Goal: Information Seeking & Learning: Learn about a topic

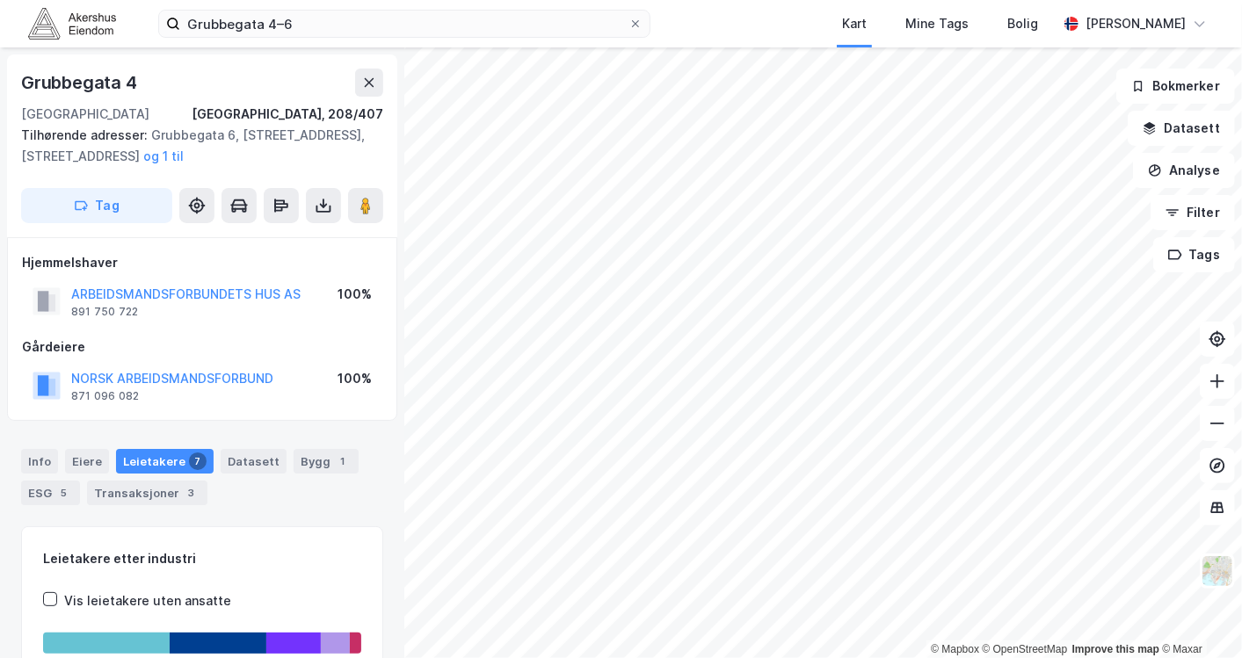
scroll to position [293, 0]
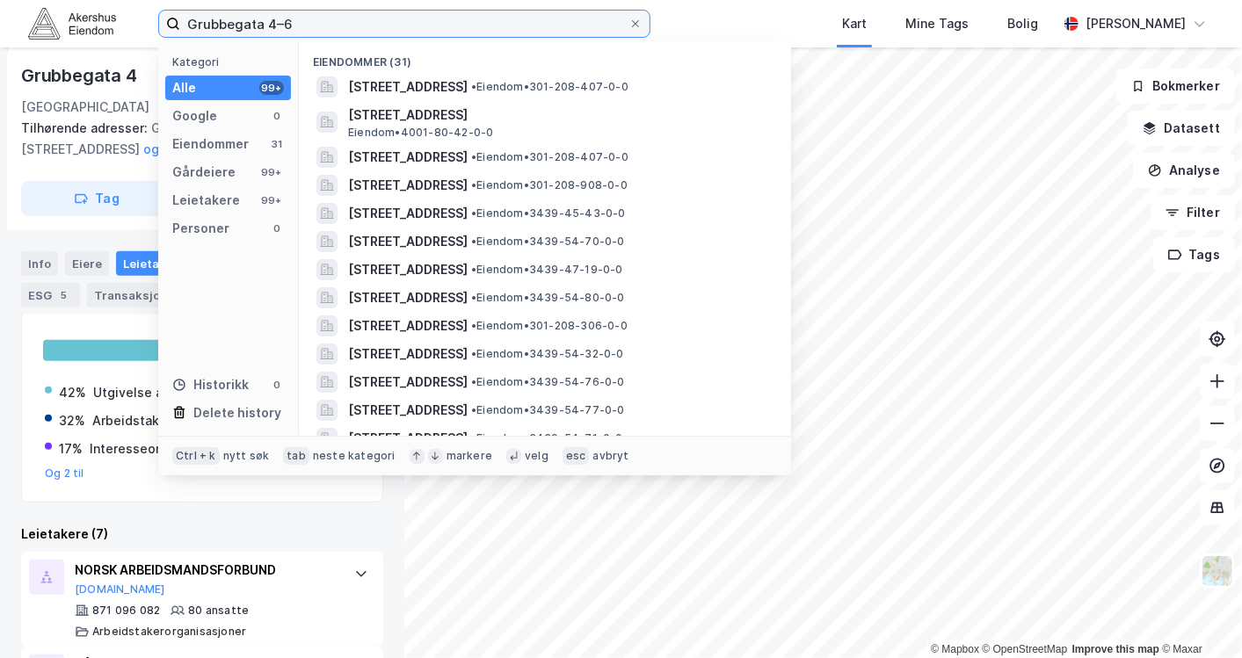
drag, startPoint x: 349, startPoint y: 18, endPoint x: 127, endPoint y: -11, distance: 223.4
click at [127, 0] on html "Grubbegata 4–6 Kategori Alle 99+ Google 0 Eiendommer 31 Gårdeiere 99+ Leietaker…" at bounding box center [621, 329] width 1242 height 658
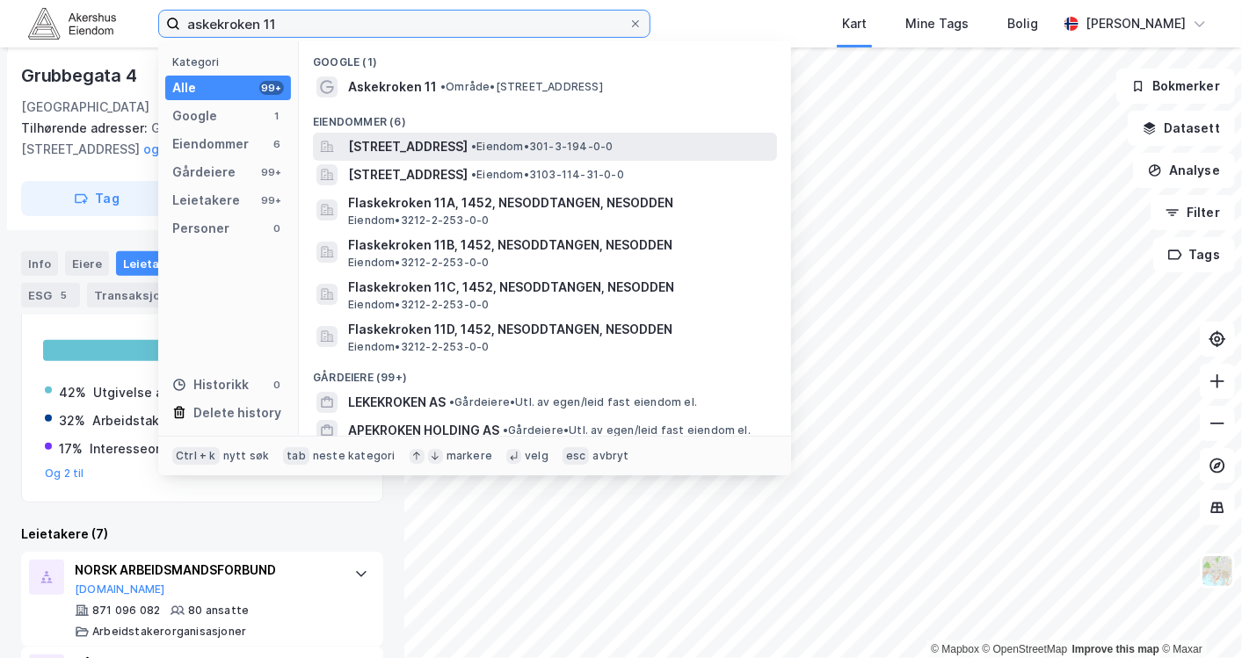
type input "askekroken 11"
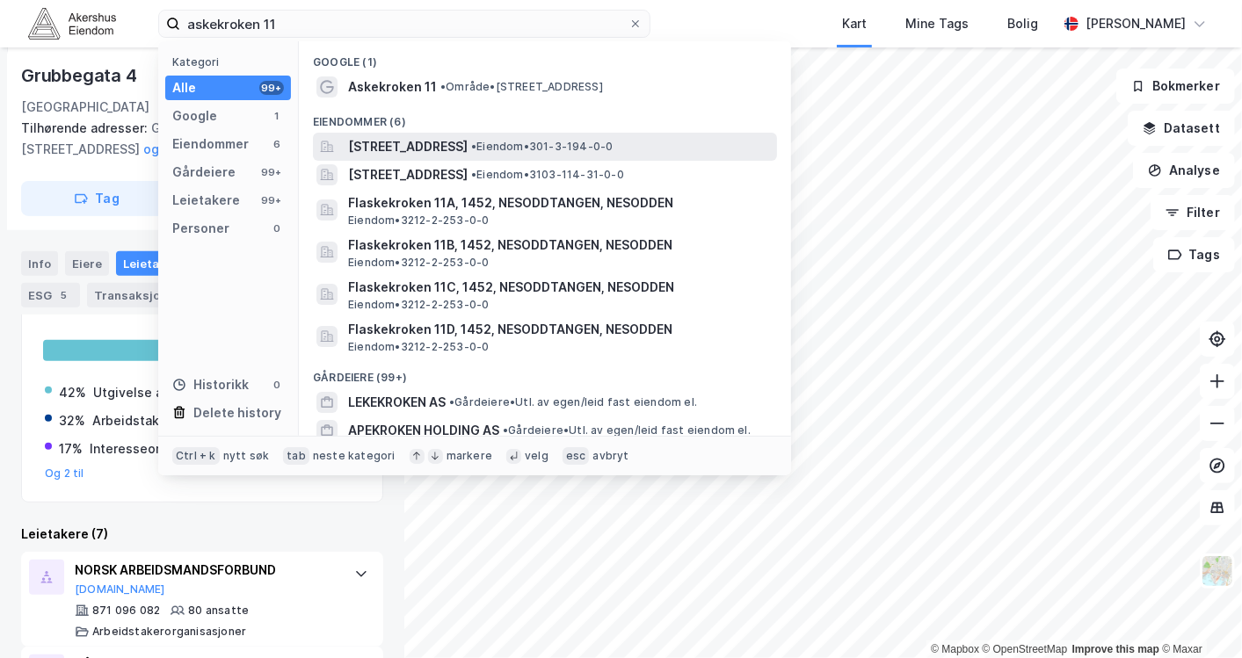
click at [428, 146] on span "[STREET_ADDRESS]" at bounding box center [408, 146] width 120 height 21
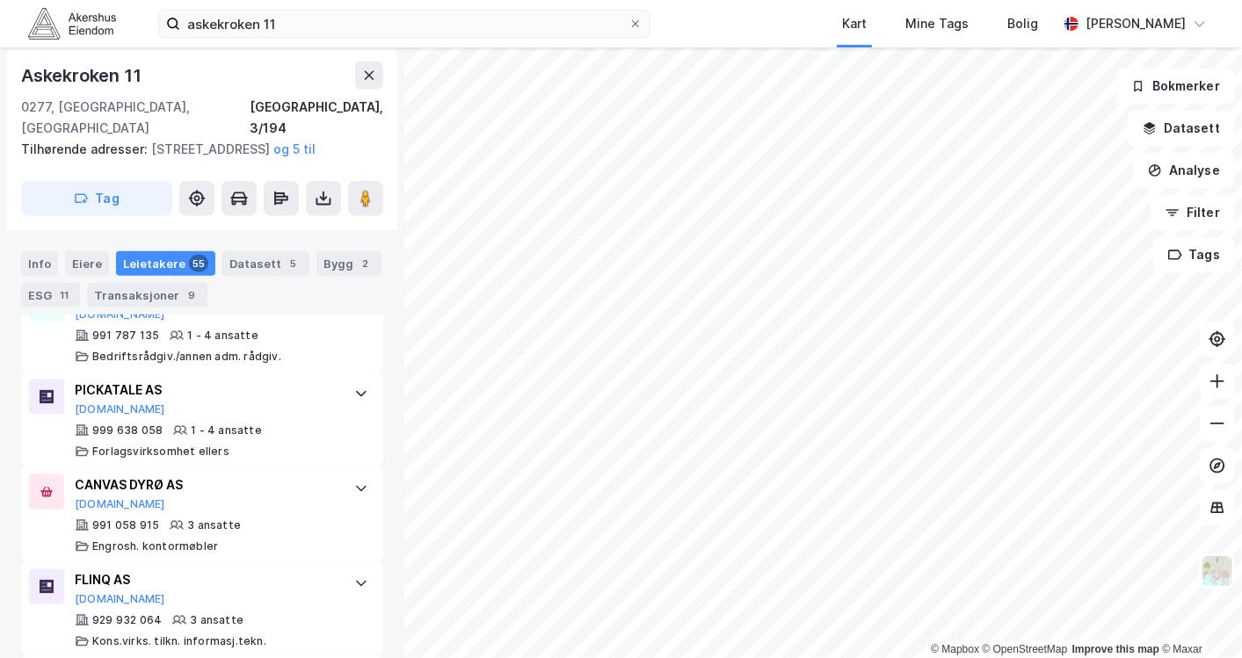
scroll to position [4822, 0]
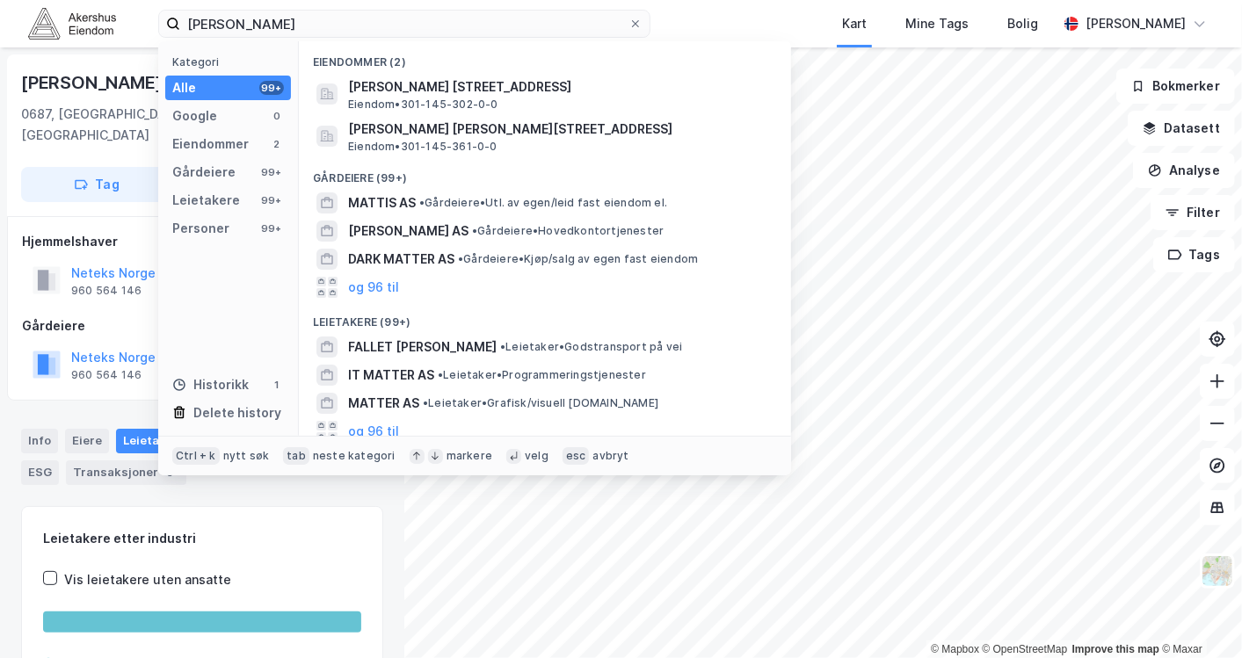
click at [492, 25] on input "John G. Mattes" at bounding box center [404, 24] width 448 height 26
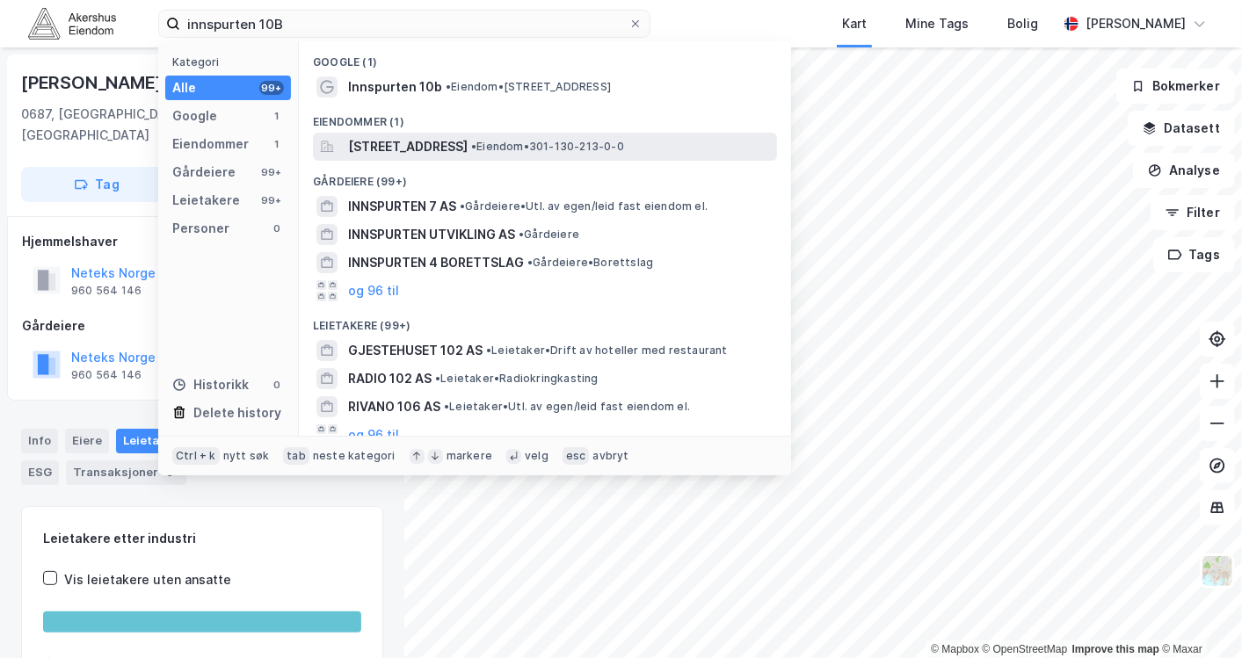
type input "innspurten 10B"
click at [468, 138] on span "Innspurten 10B, 0663, OSLO, OSLO" at bounding box center [408, 146] width 120 height 21
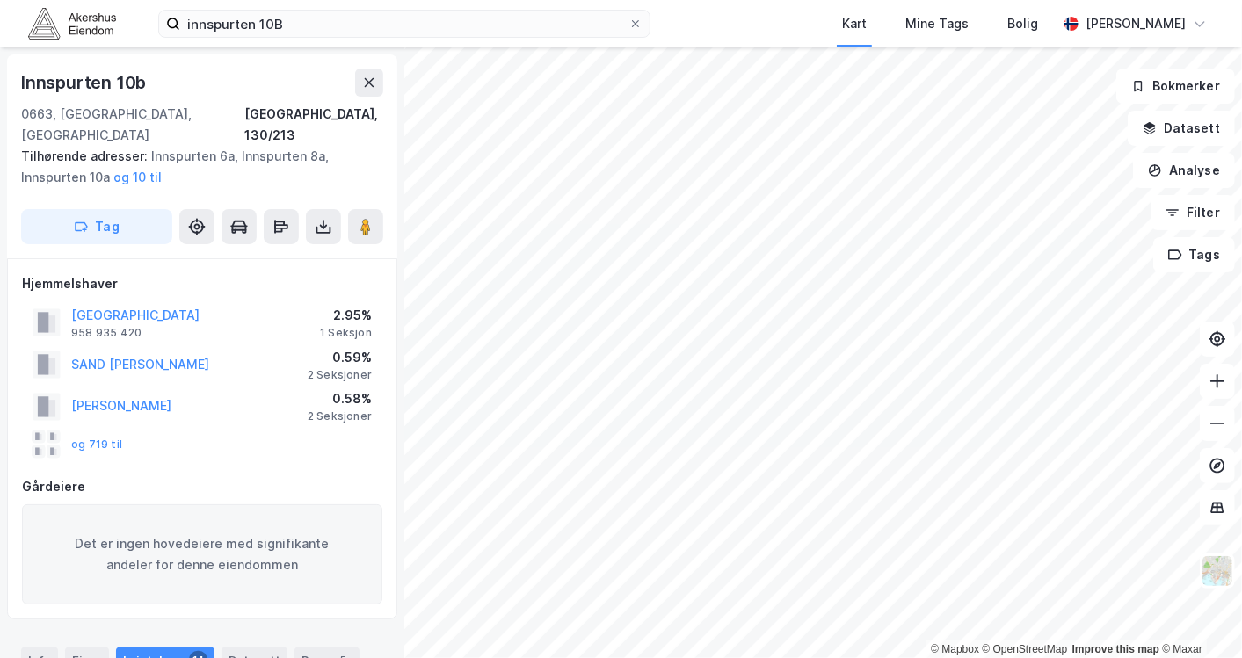
scroll to position [383, 0]
